Goal: Information Seeking & Learning: Check status

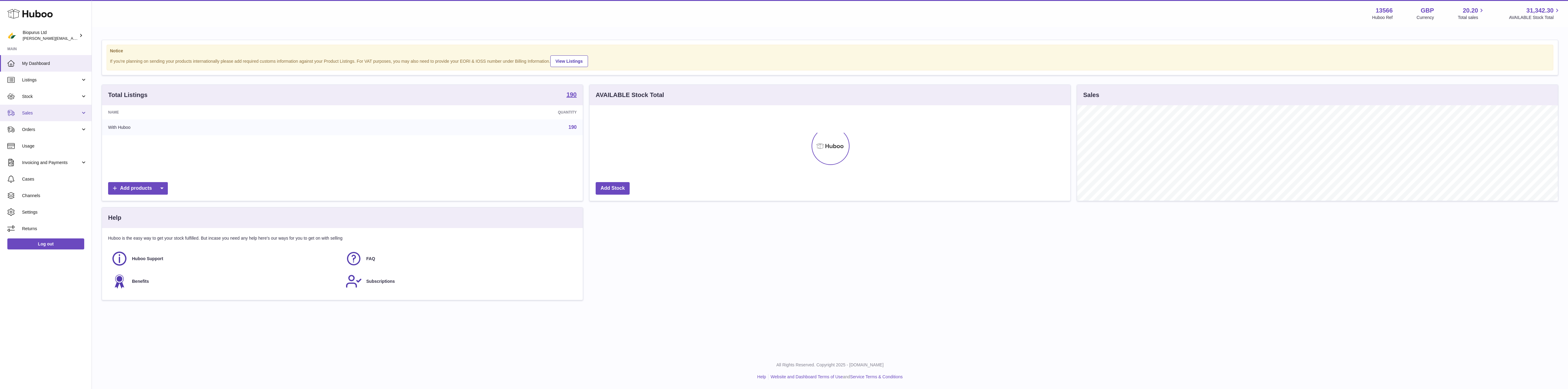
scroll to position [96, 481]
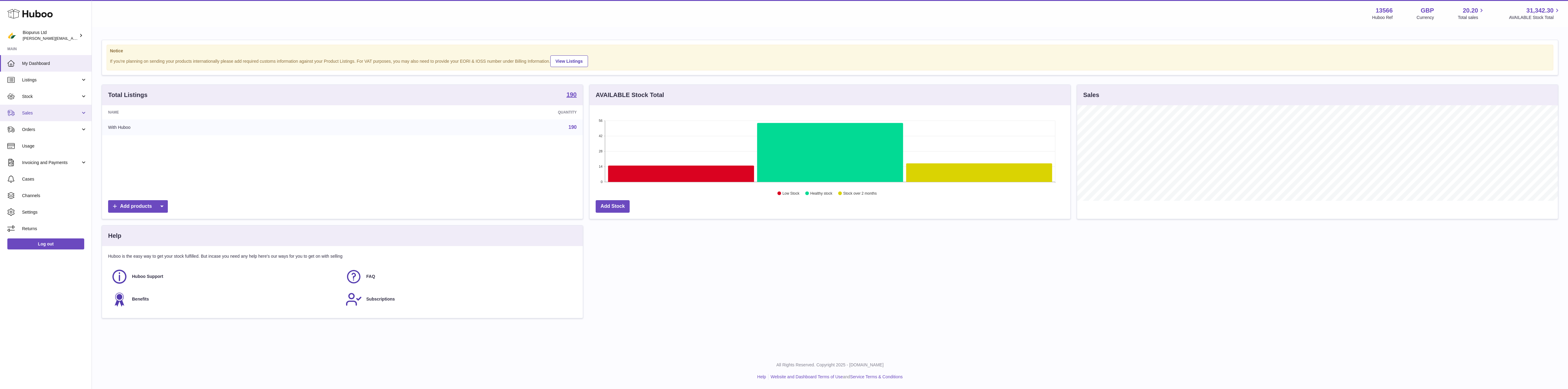
click at [31, 113] on span "Sales" at bounding box center [51, 113] width 58 height 6
click at [32, 130] on span "Sales" at bounding box center [54, 129] width 65 height 6
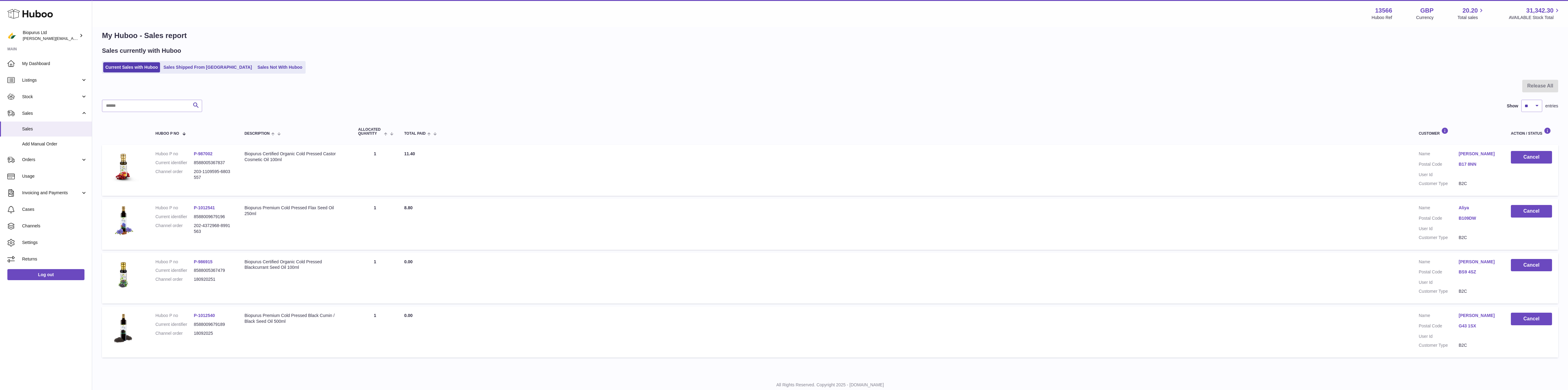
scroll to position [28, 0]
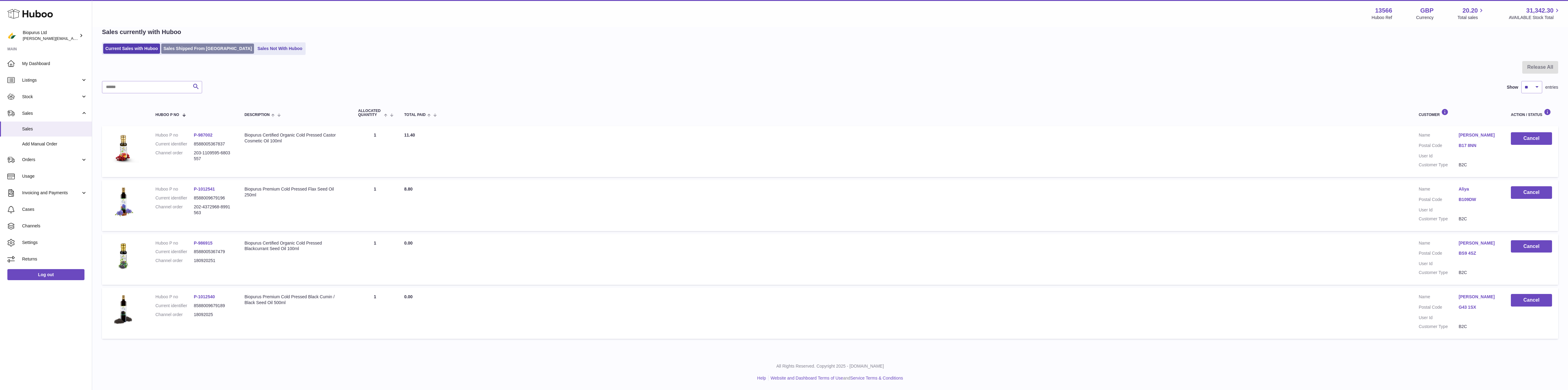
click at [188, 48] on link "Sales Shipped From [GEOGRAPHIC_DATA]" at bounding box center [208, 48] width 93 height 10
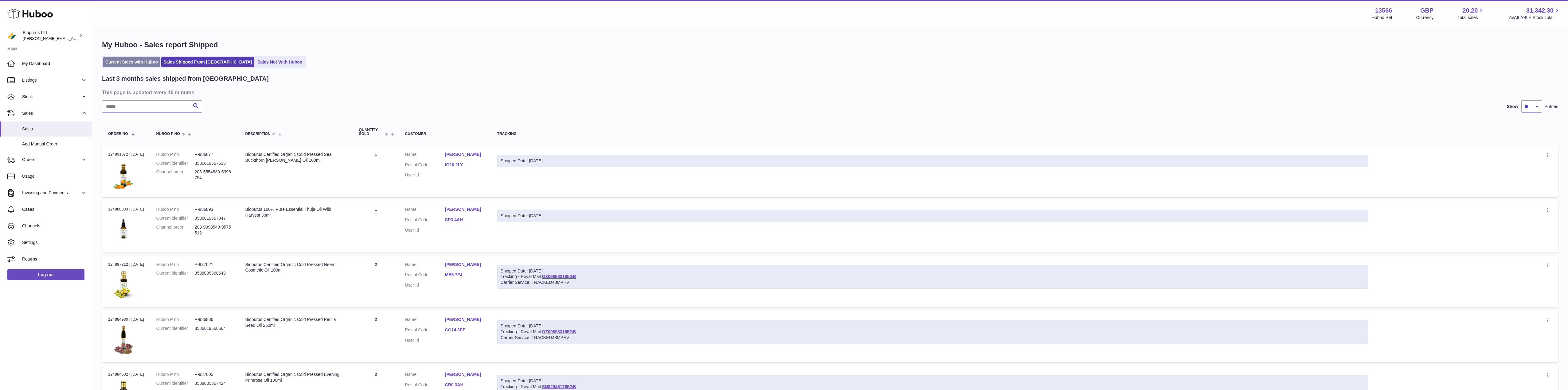
click at [125, 62] on link "Current Sales with Huboo" at bounding box center [131, 62] width 57 height 10
